Goal: Transaction & Acquisition: Purchase product/service

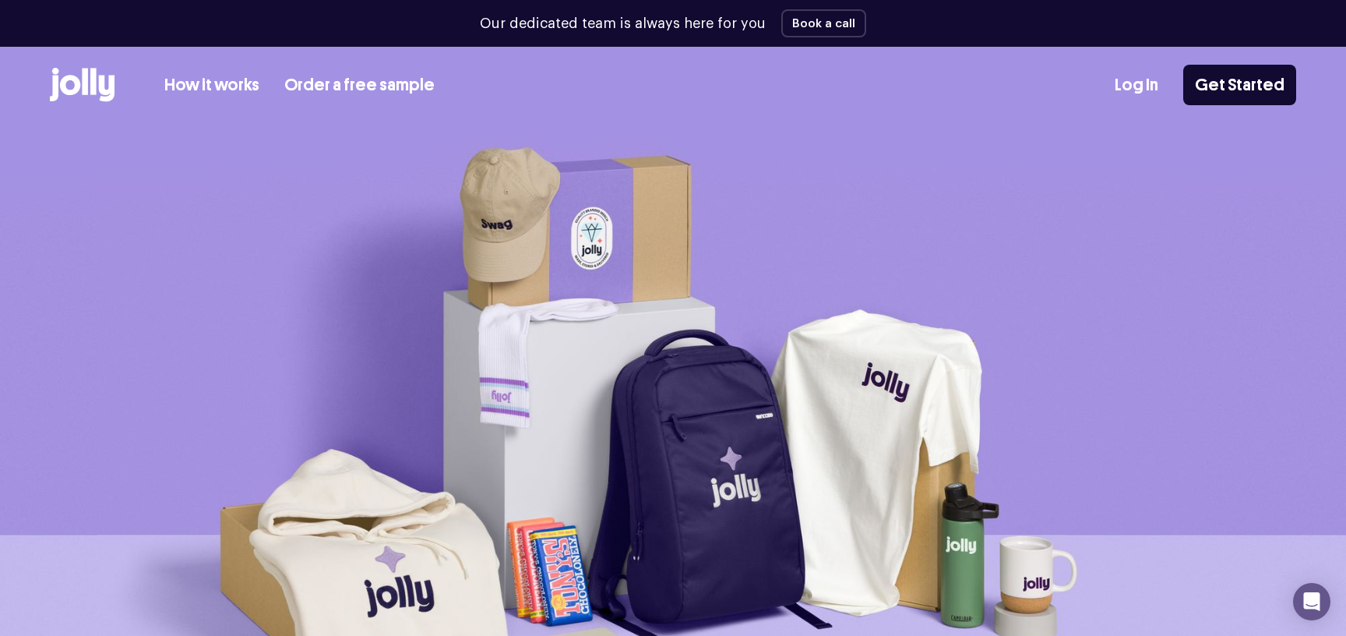
click at [85, 68] on icon at bounding box center [82, 85] width 65 height 34
click at [67, 79] on icon at bounding box center [82, 85] width 65 height 34
click at [1270, 78] on link "Get Started" at bounding box center [1239, 85] width 113 height 41
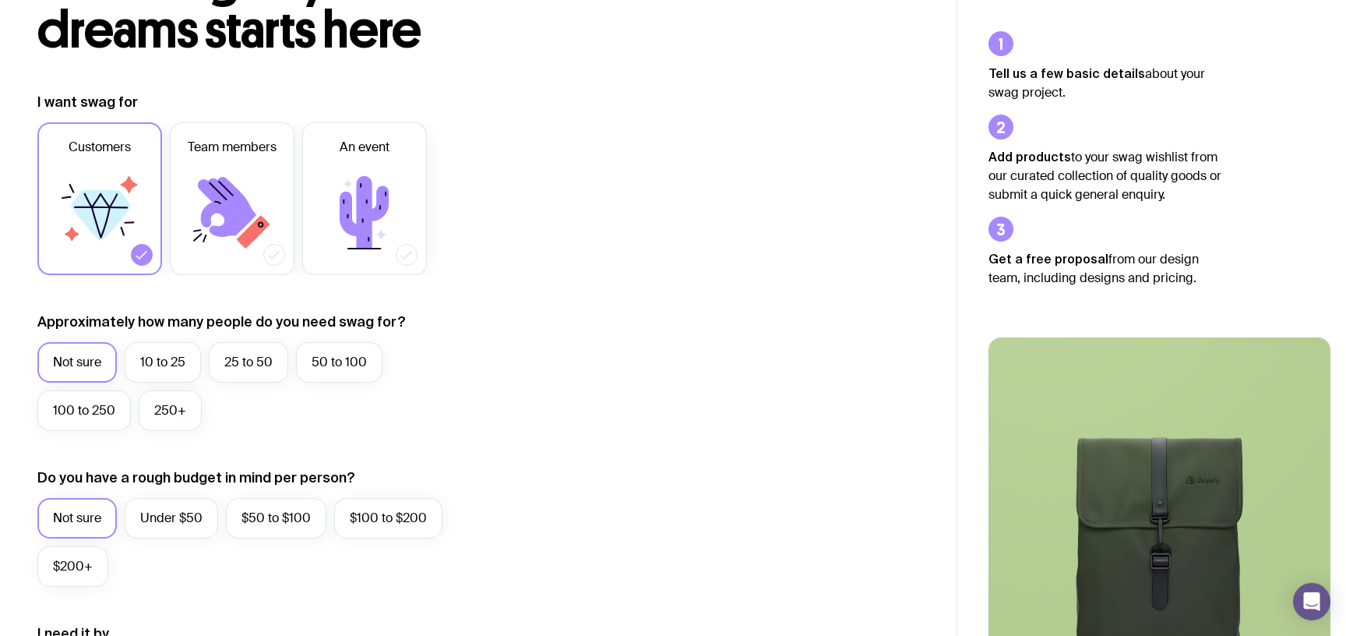
scroll to position [207, 0]
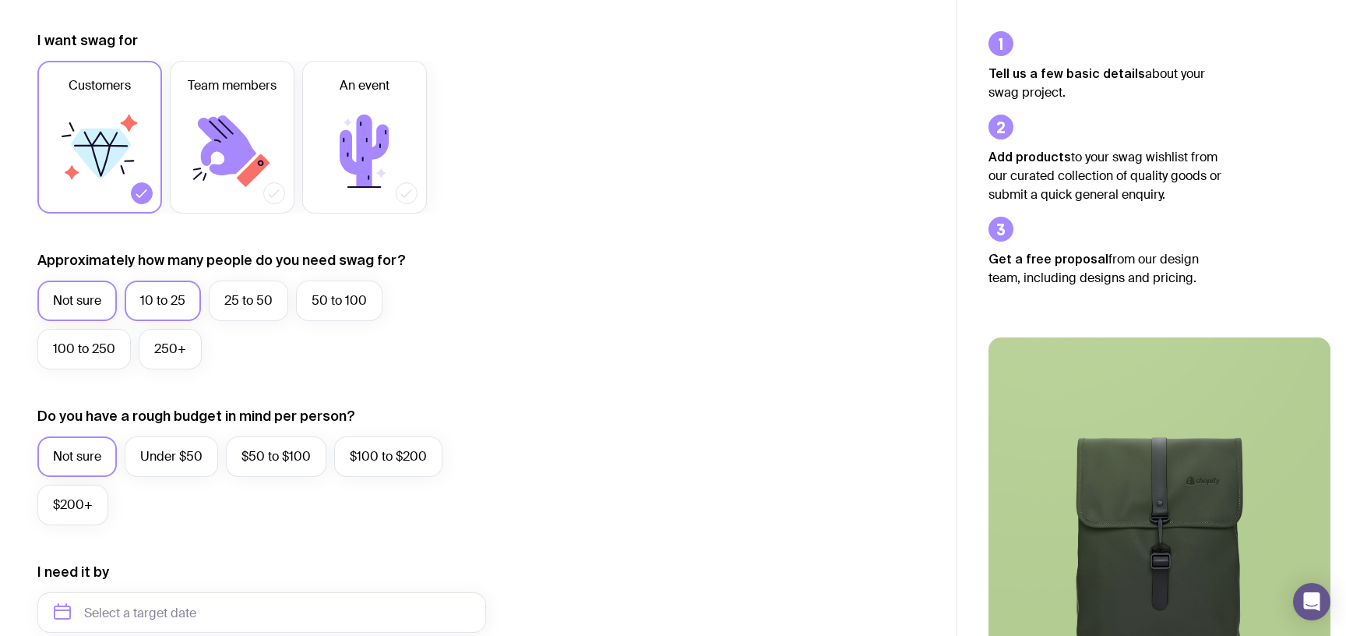
click at [125, 280] on label "10 to 25" at bounding box center [163, 300] width 76 height 41
click at [0, 0] on input "10 to 25" at bounding box center [0, 0] width 0 height 0
click at [209, 280] on label "25 to 50" at bounding box center [248, 300] width 79 height 41
click at [0, 0] on input "25 to 50" at bounding box center [0, 0] width 0 height 0
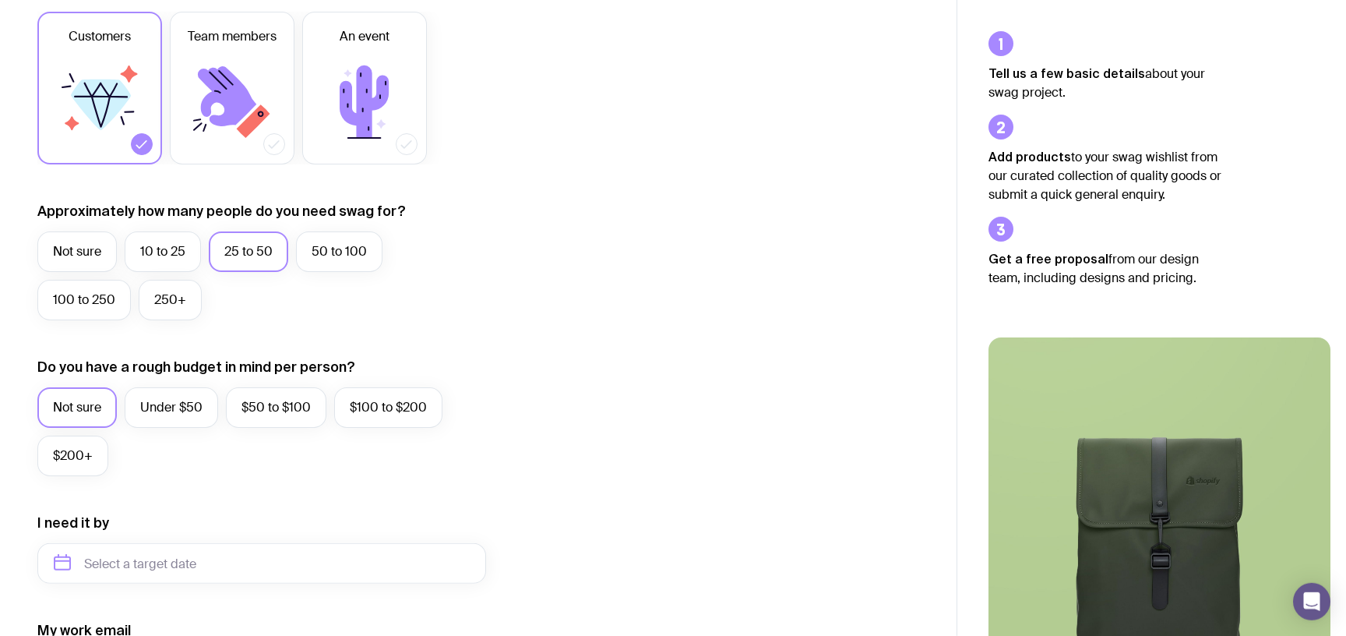
scroll to position [270, 0]
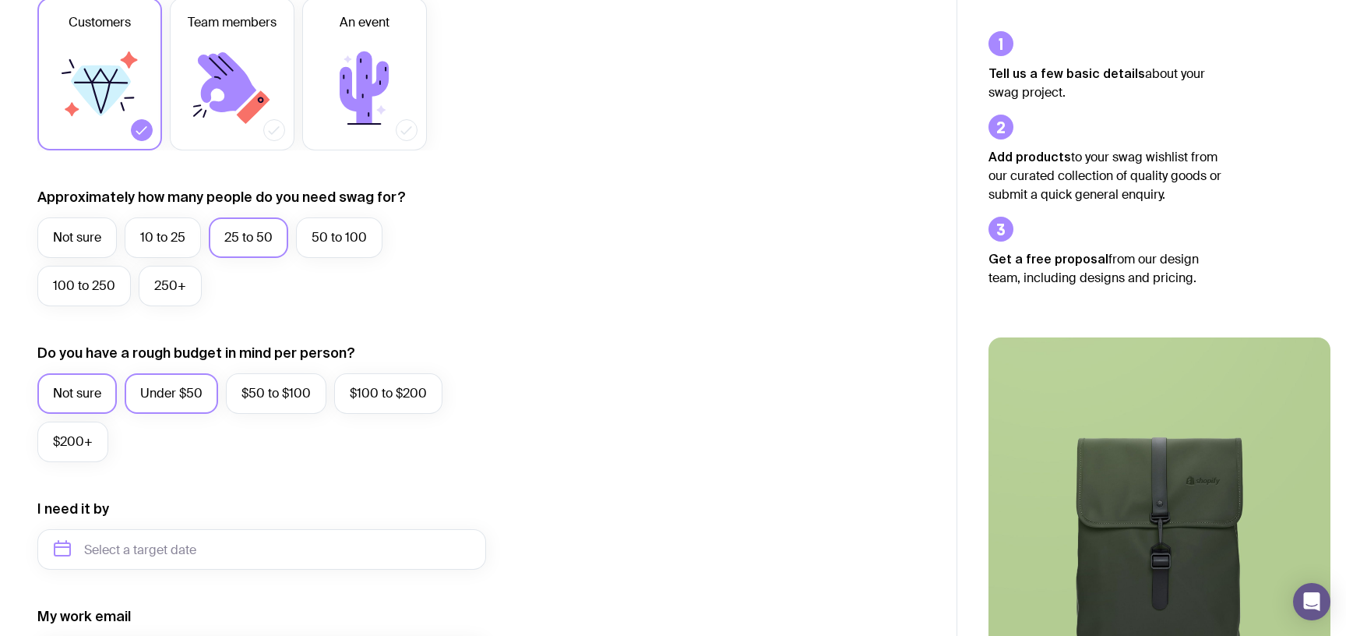
click at [141, 373] on label "Under $50" at bounding box center [171, 393] width 93 height 41
click at [0, 0] on input "Under $50" at bounding box center [0, 0] width 0 height 0
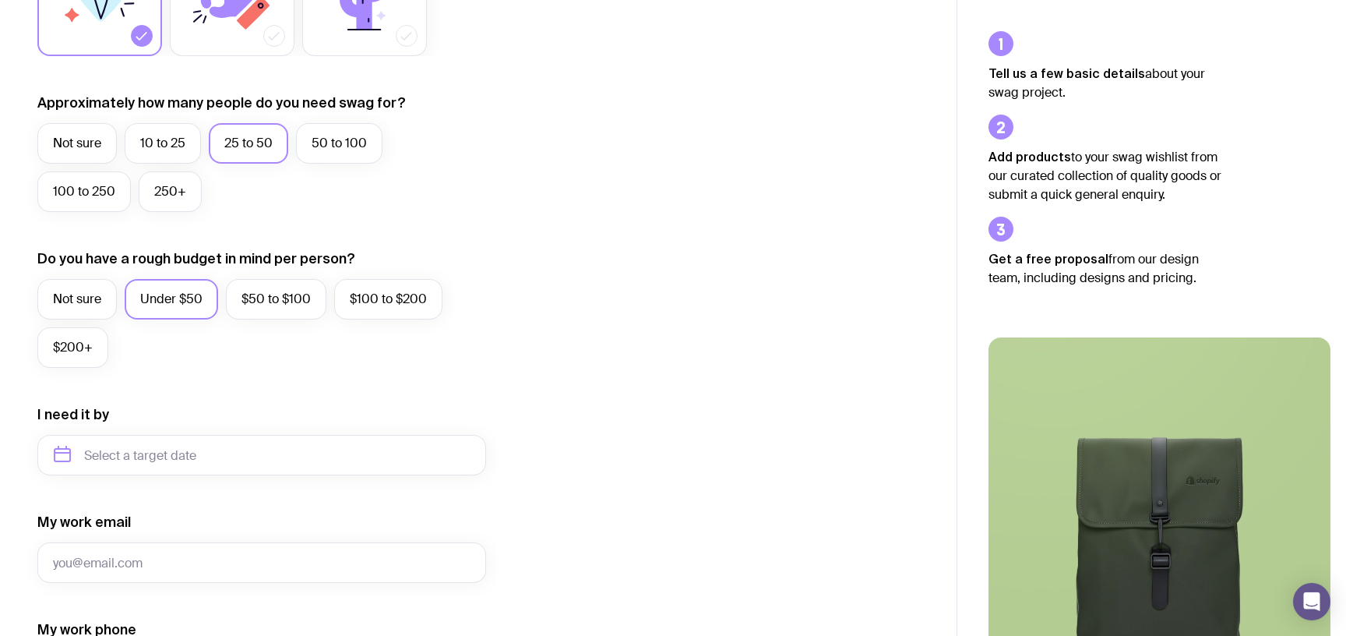
scroll to position [396, 0]
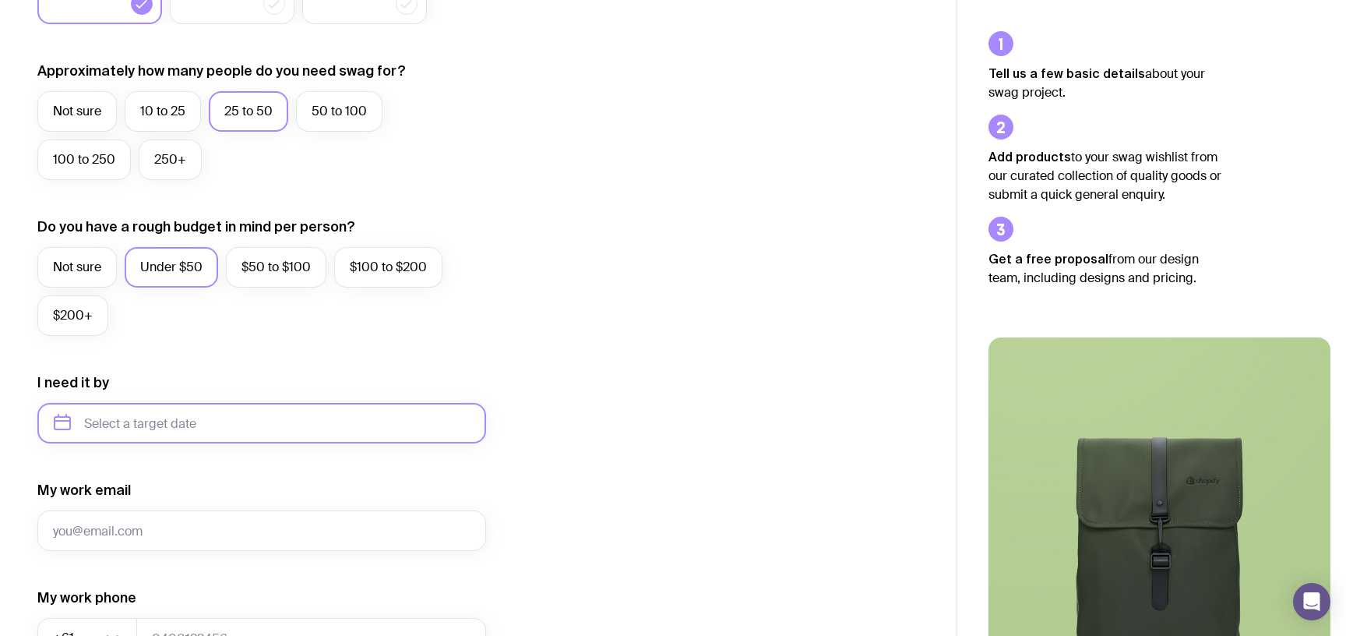
click at [132, 403] on input "text" at bounding box center [261, 423] width 449 height 41
click at [108, 599] on button "Nov" at bounding box center [136, 614] width 57 height 31
type input "[DATE]"
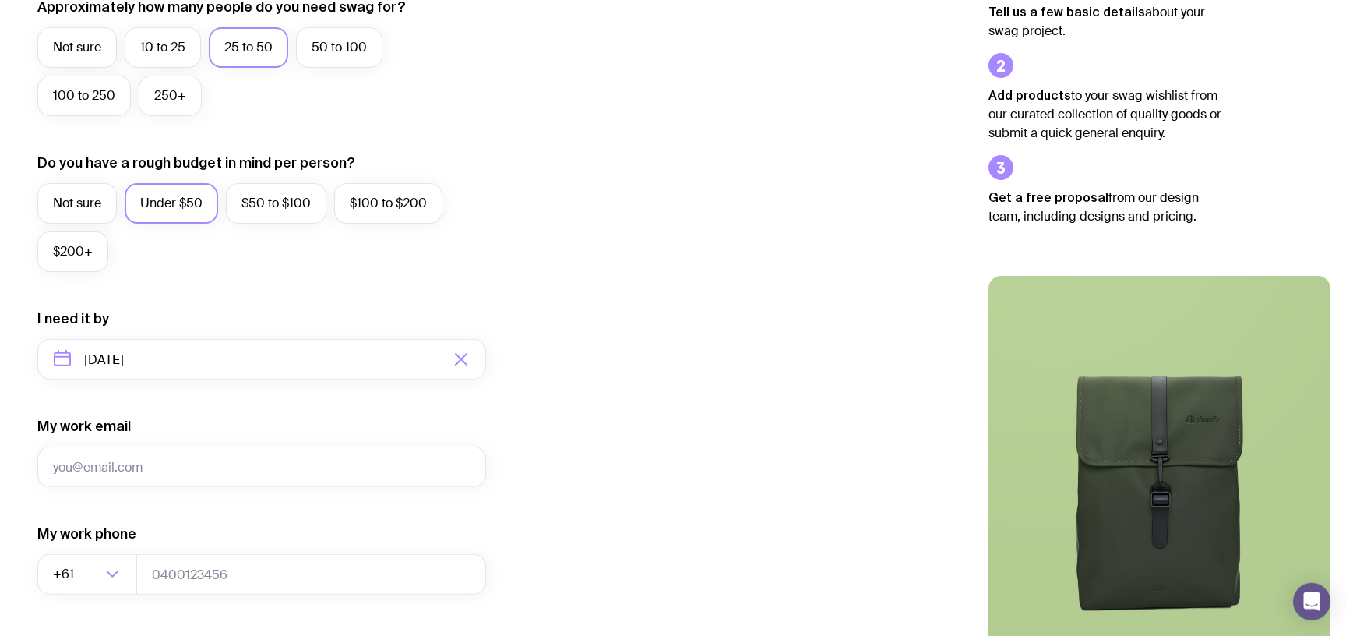
scroll to position [523, 0]
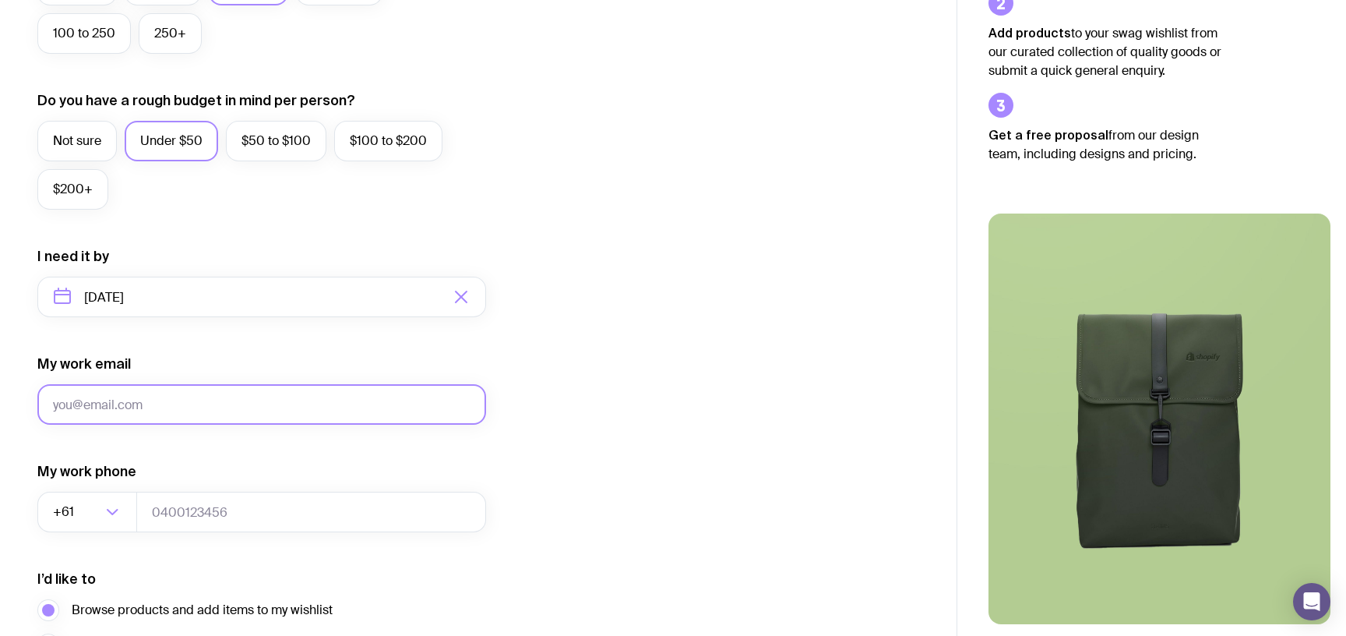
click at [101, 384] on input "My work email" at bounding box center [261, 404] width 449 height 41
type input "[EMAIL_ADDRESS][DOMAIN_NAME]"
click at [156, 491] on input "tel" at bounding box center [311, 511] width 350 height 41
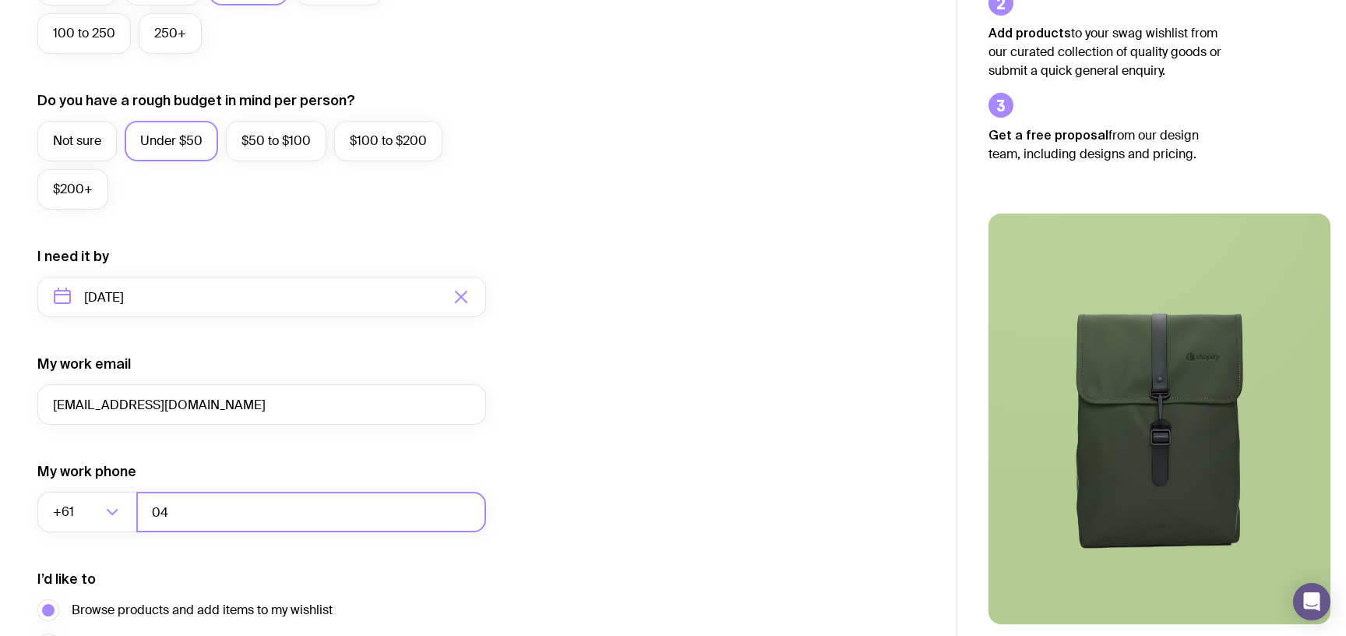
type input "0"
type input "90344514"
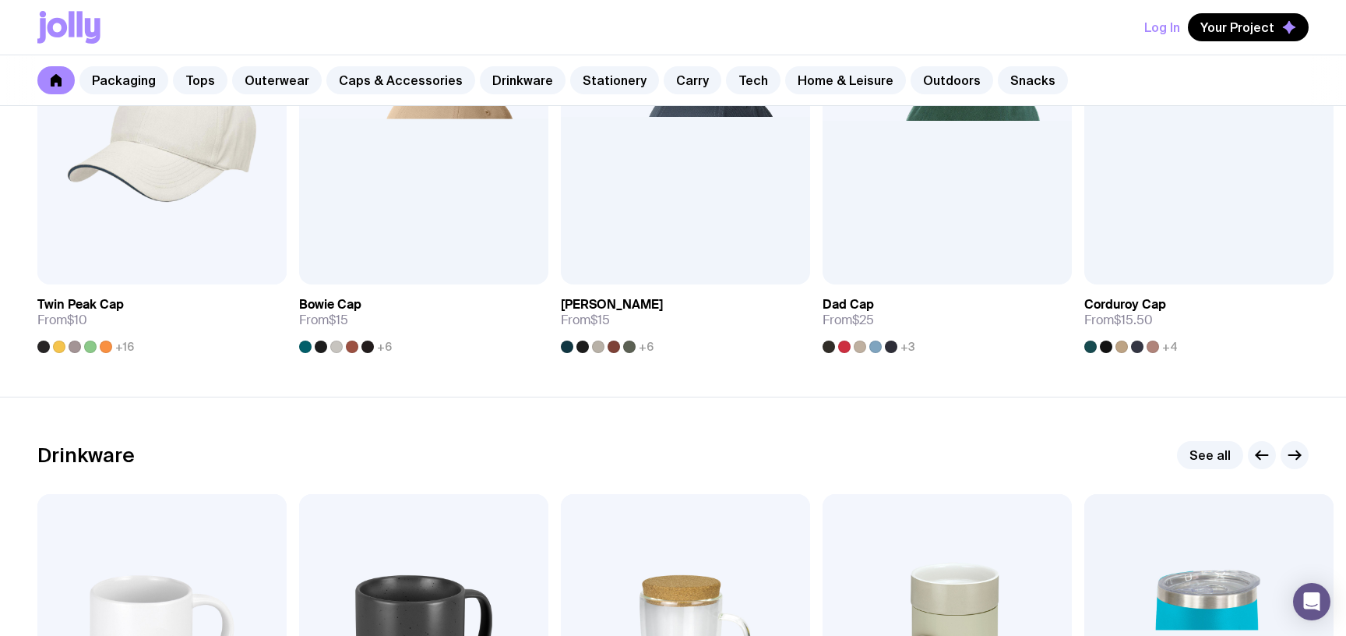
scroll to position [2208, 0]
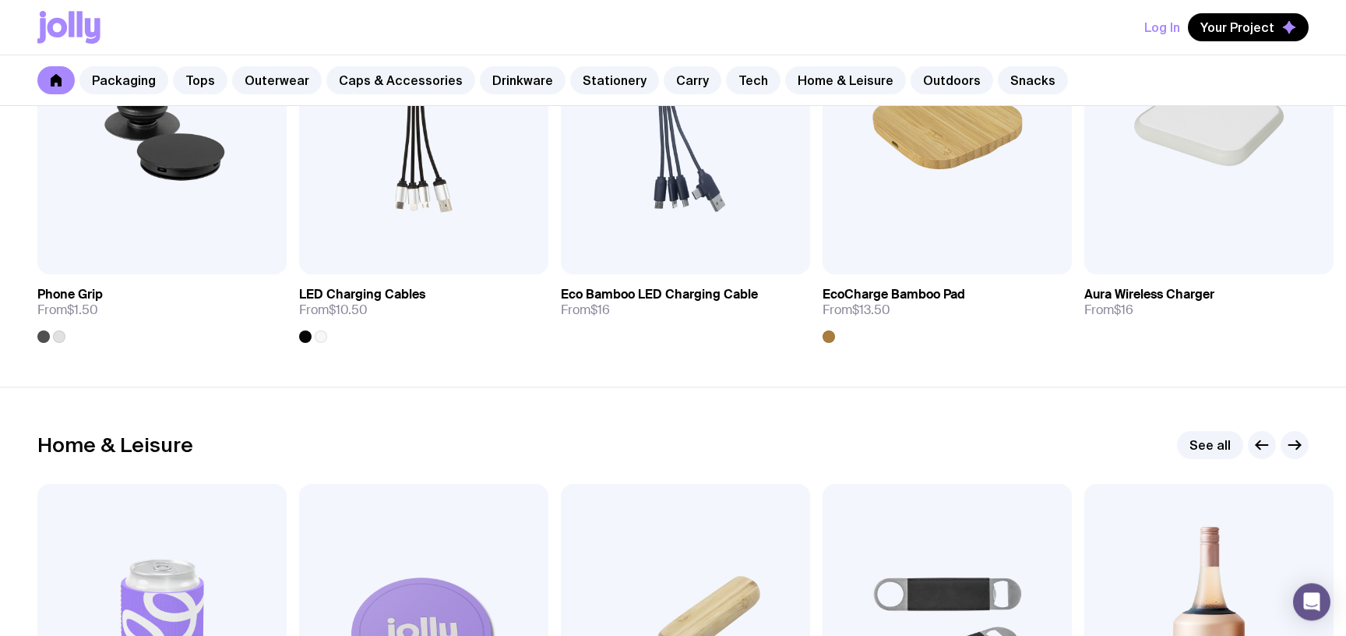
scroll to position [3997, 0]
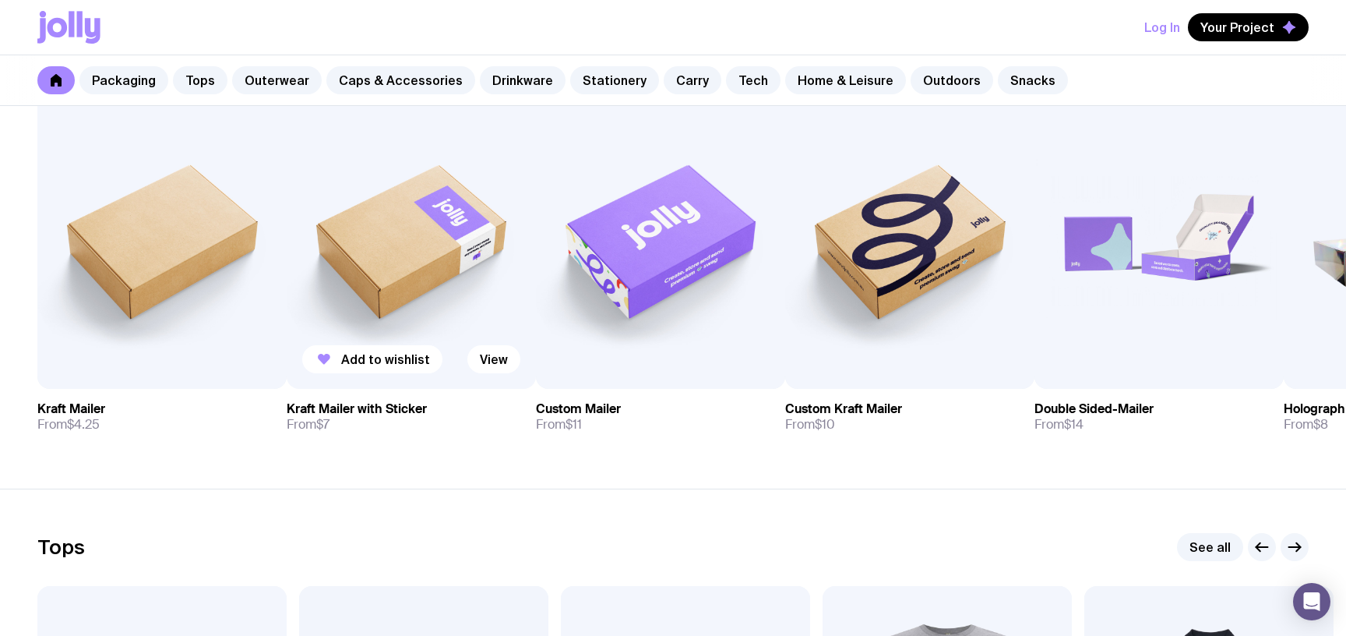
scroll to position [0, 0]
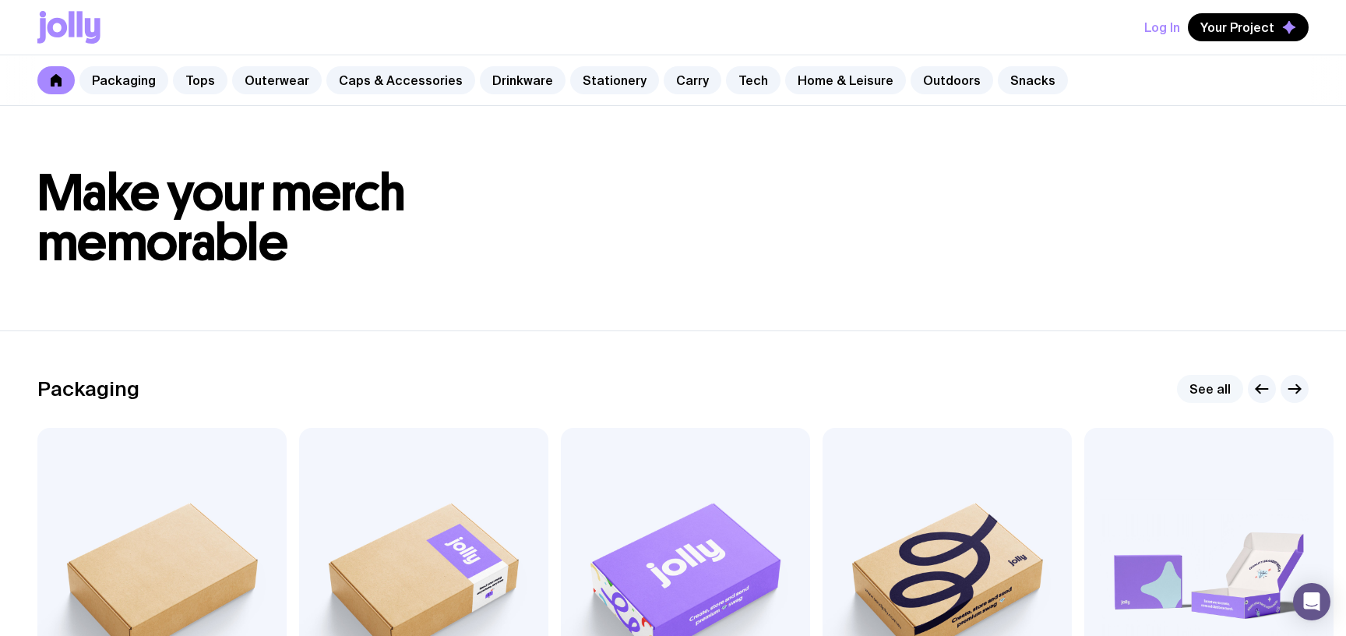
click at [1236, 375] on link "See all" at bounding box center [1210, 389] width 66 height 28
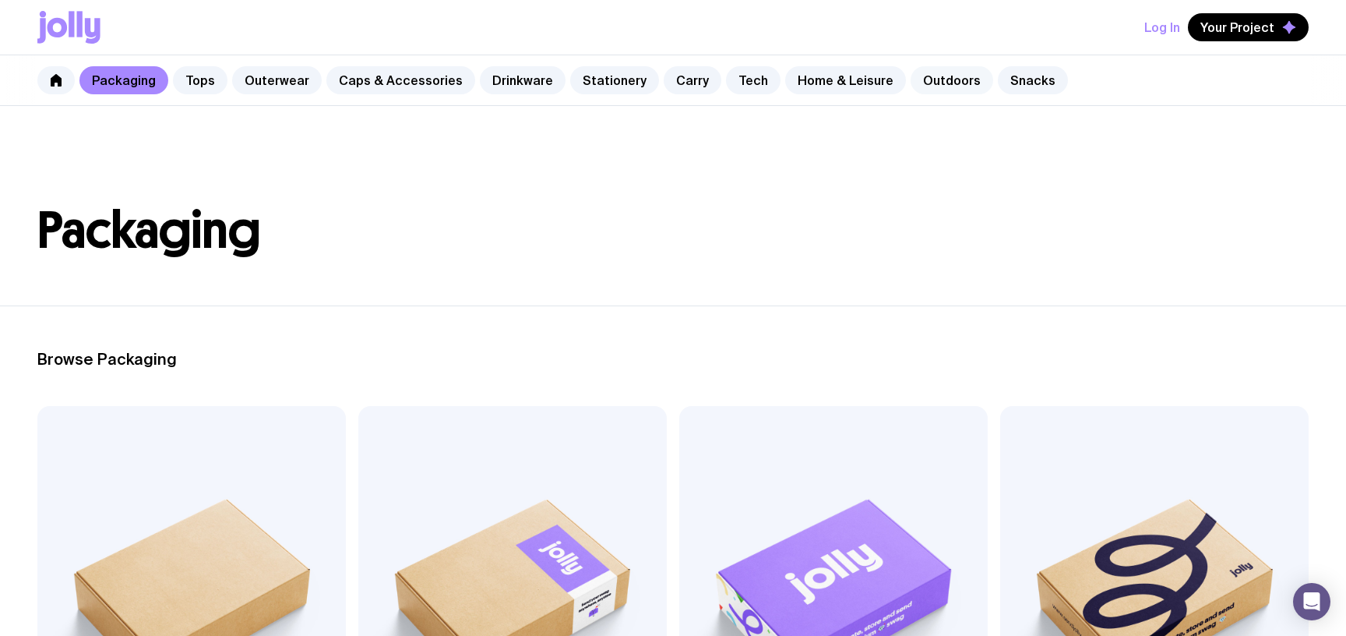
click at [910, 74] on link "Outdoors" at bounding box center [951, 80] width 83 height 28
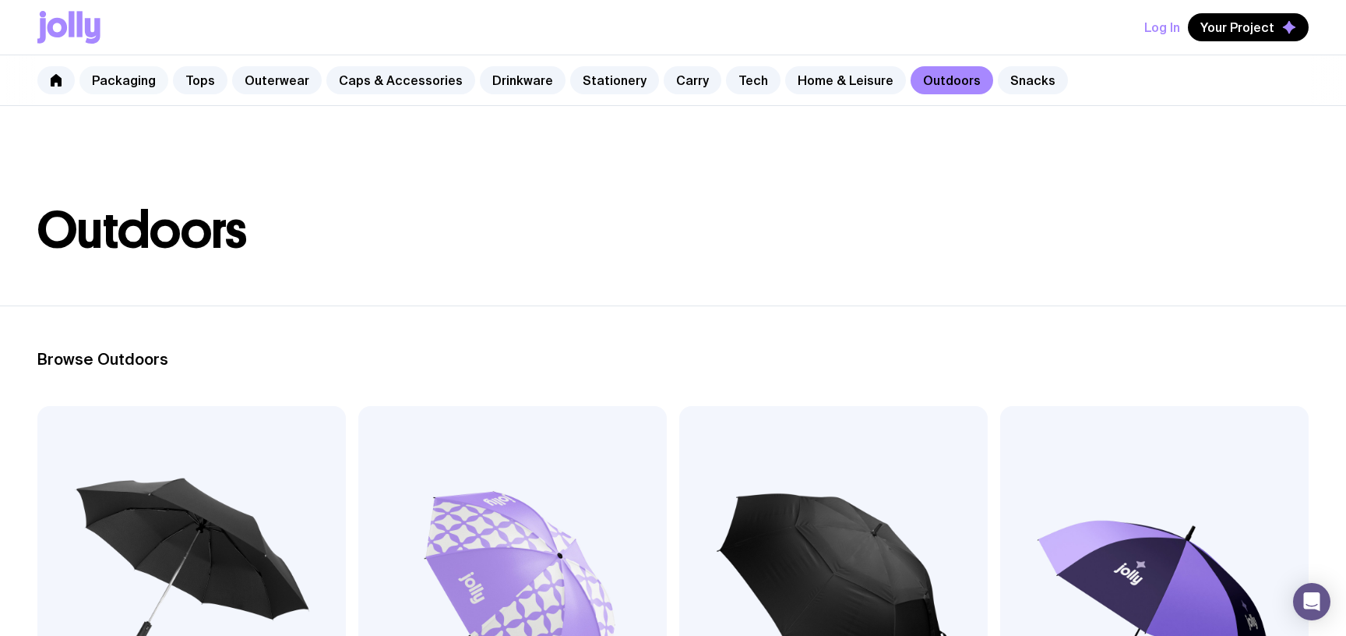
click at [97, 72] on link "Packaging" at bounding box center [123, 80] width 89 height 28
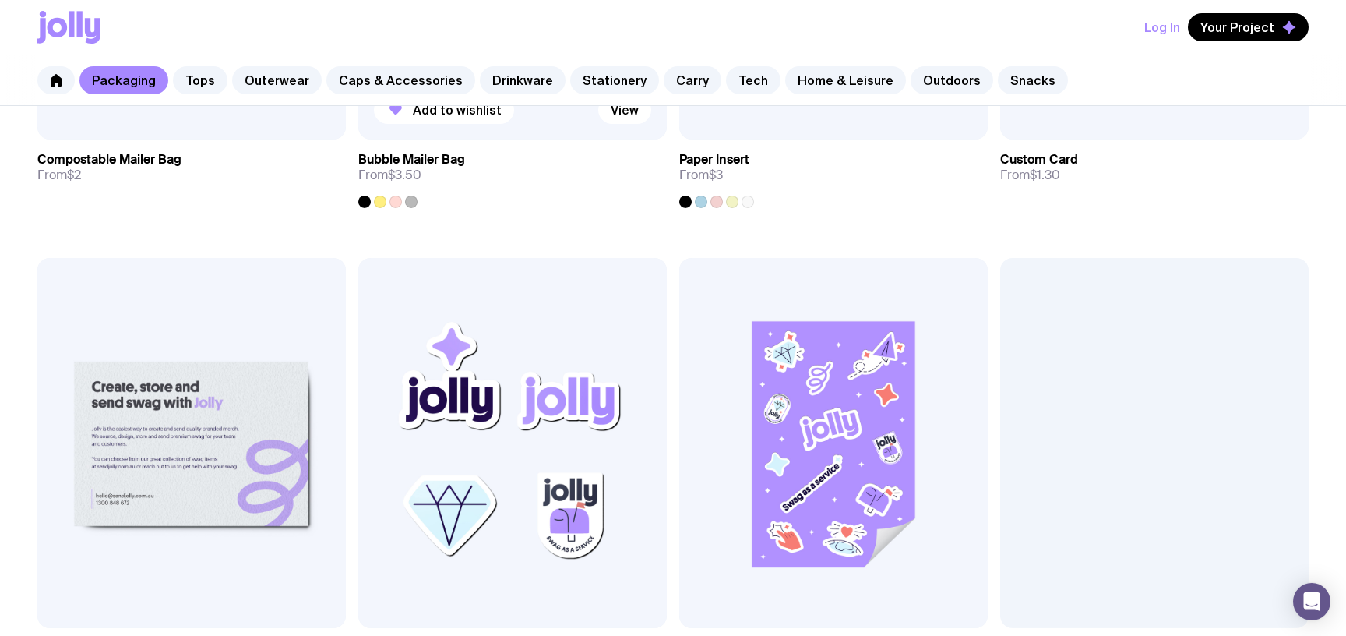
scroll to position [1776, 0]
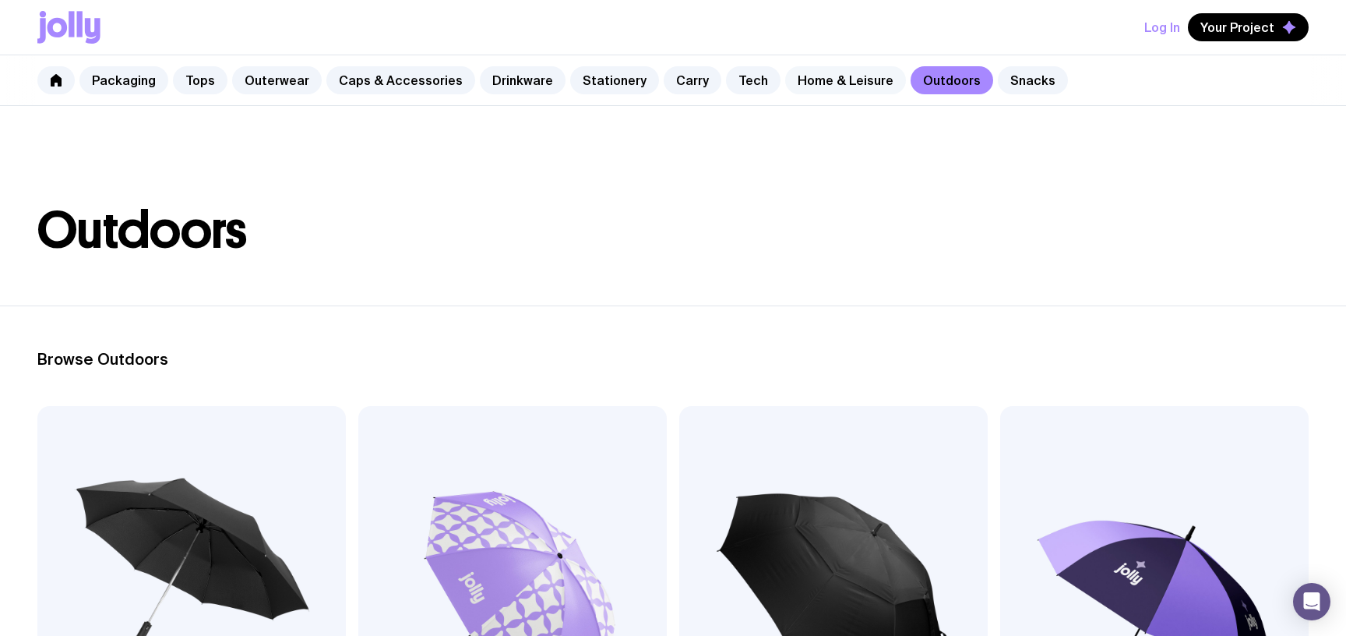
click at [785, 71] on link "Home & Leisure" at bounding box center [845, 80] width 121 height 28
